Goal: Find specific page/section: Find specific page/section

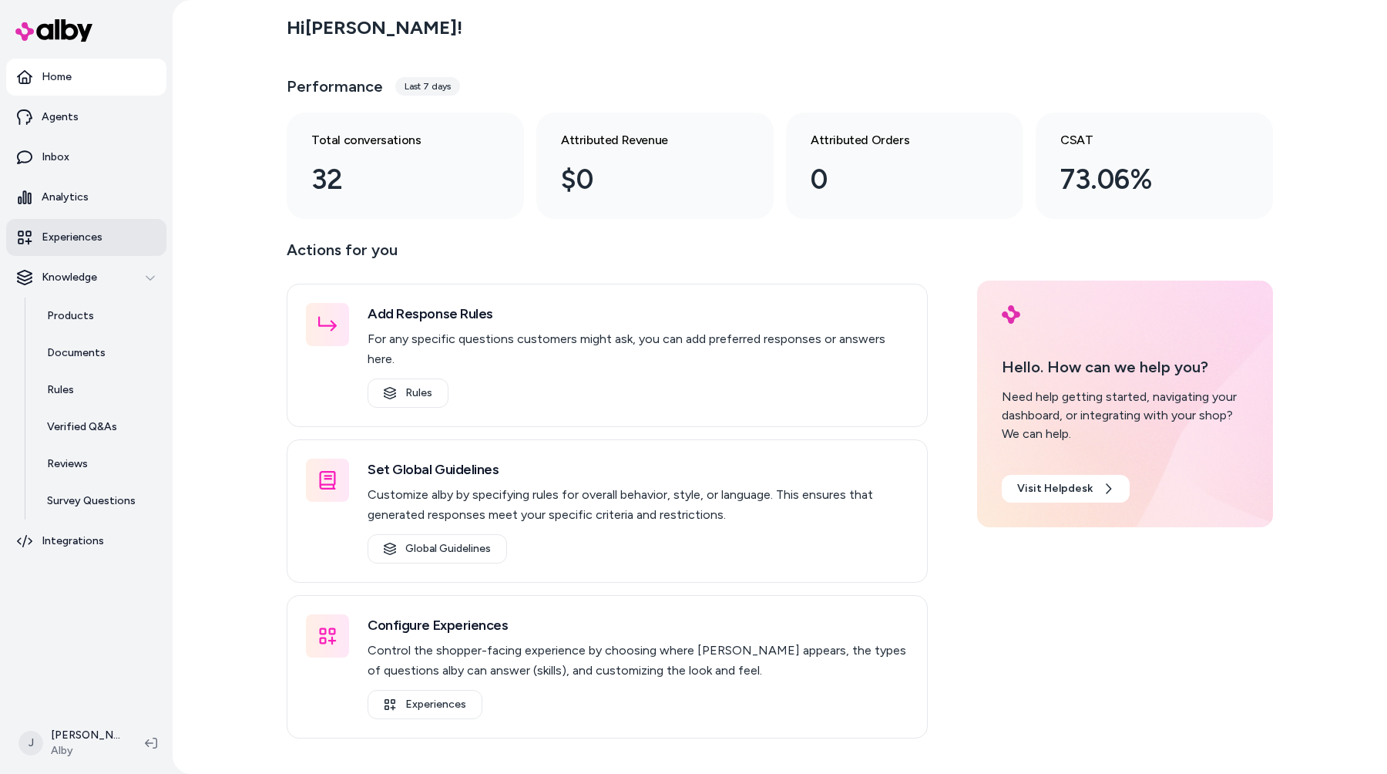
click at [136, 244] on link "Experiences" at bounding box center [86, 237] width 160 height 37
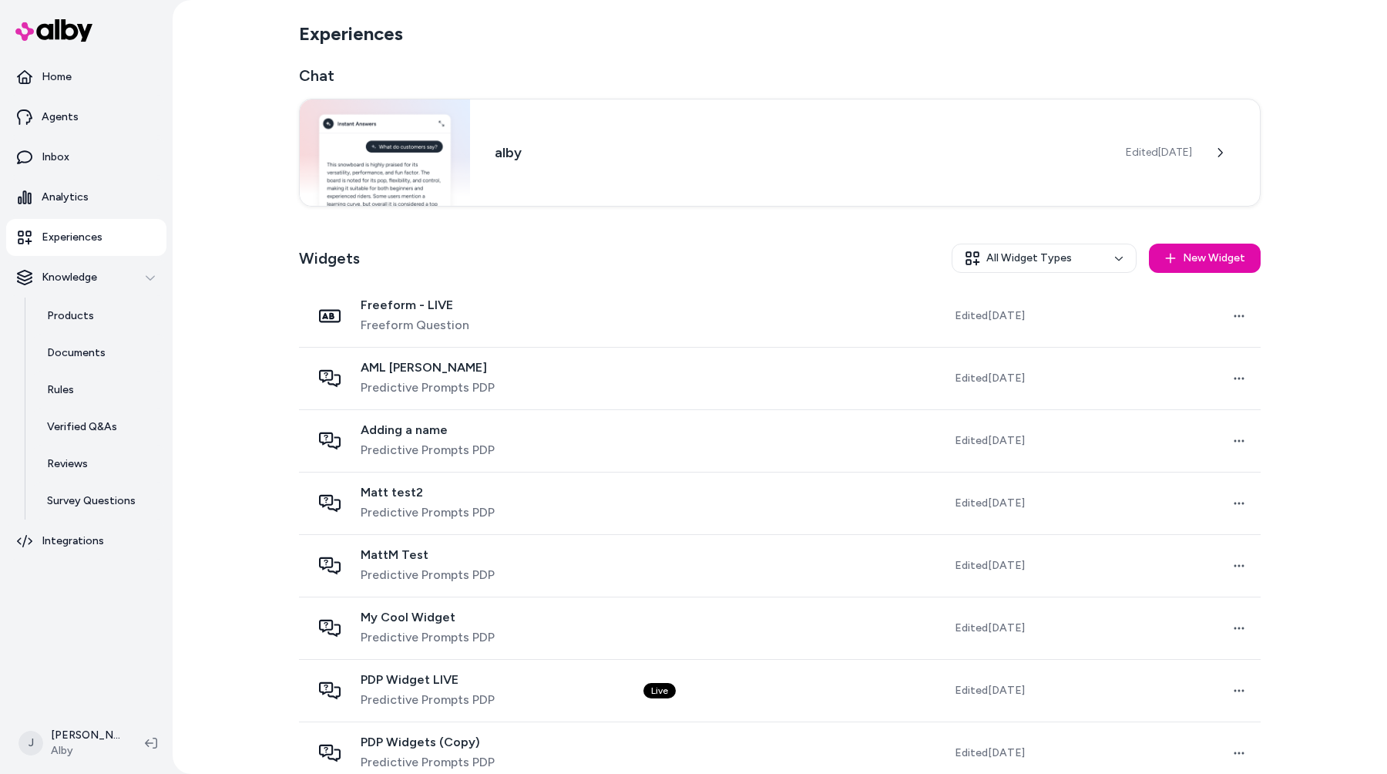
click at [669, 256] on div "Widgets All Widget Types New Widget" at bounding box center [780, 258] width 962 height 54
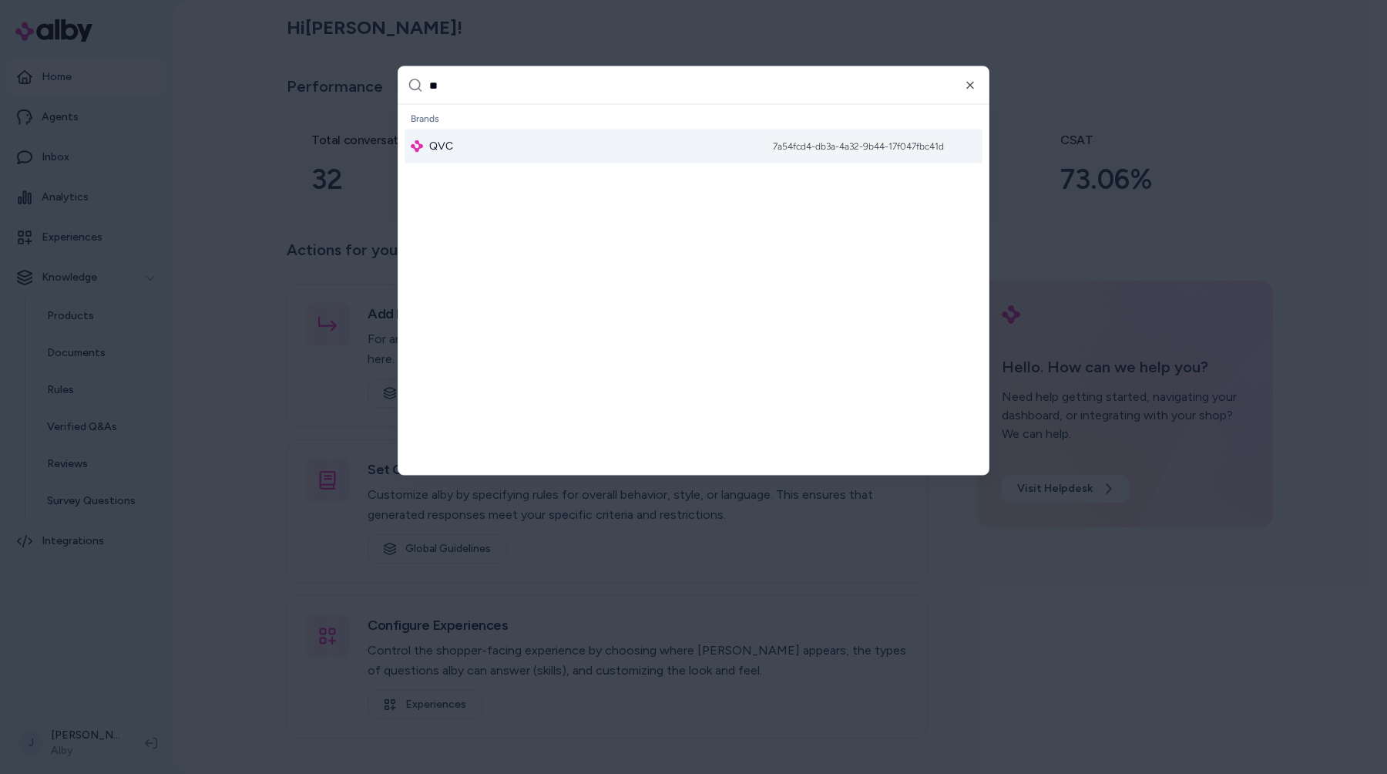
type input "***"
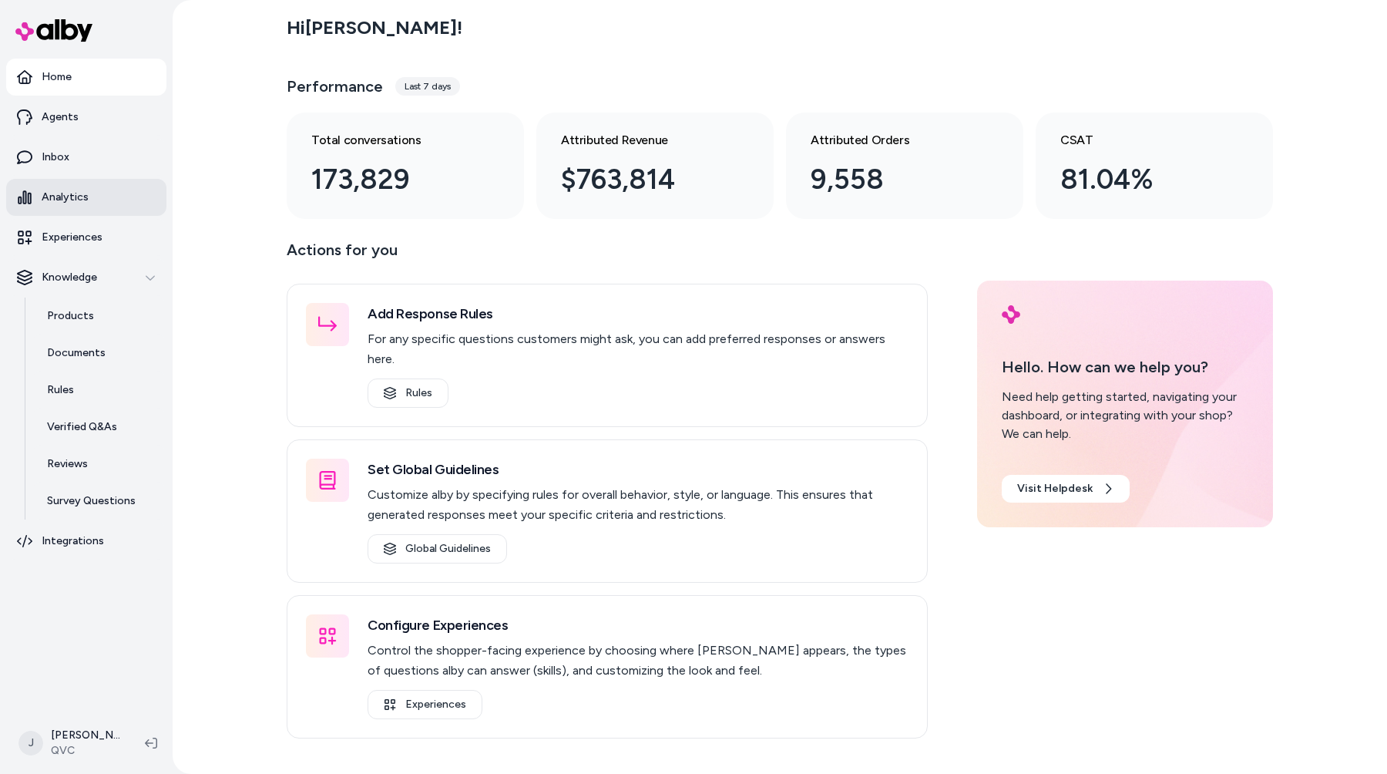
click at [105, 198] on link "Analytics" at bounding box center [86, 197] width 160 height 37
